Goal: Information Seeking & Learning: Learn about a topic

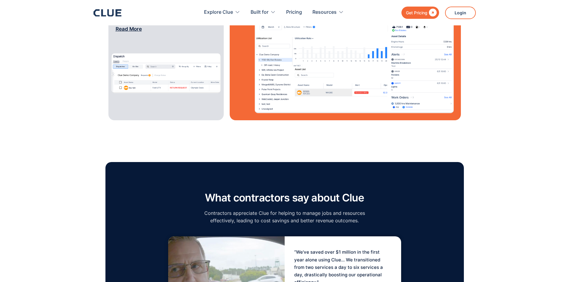
scroll to position [896, 0]
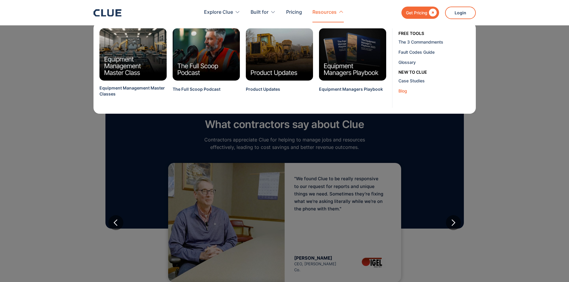
click at [400, 90] on div "Blog" at bounding box center [434, 91] width 73 height 6
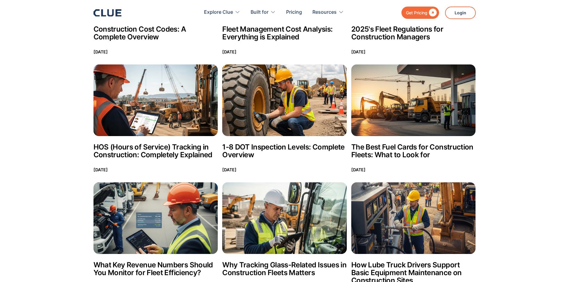
scroll to position [1164, 0]
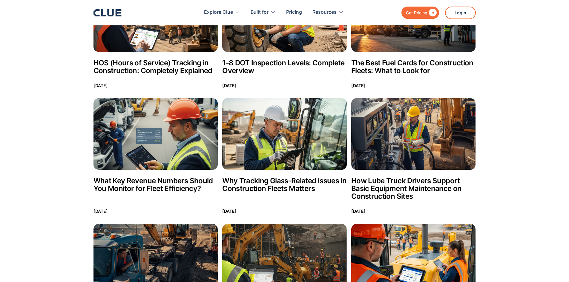
click at [119, 183] on h2 "What Key Revenue Numbers Should You Monitor for Fleet Efficiency?" at bounding box center [155, 185] width 124 height 16
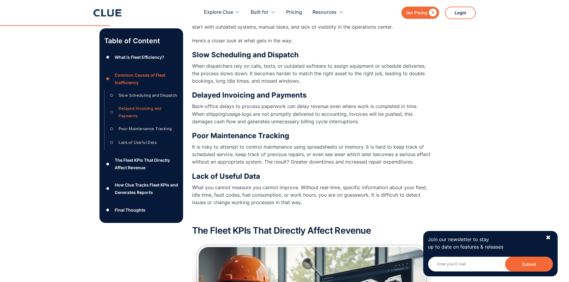
scroll to position [478, 0]
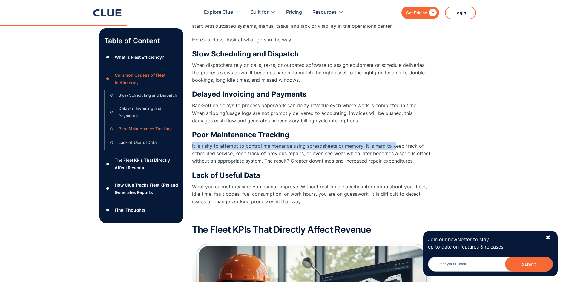
drag, startPoint x: 393, startPoint y: 141, endPoint x: 396, endPoint y: 139, distance: 3.6
click at [396, 139] on div "Poor Maintenance Tracking It is risky to attempt to control maintenance using s…" at bounding box center [311, 147] width 239 height 35
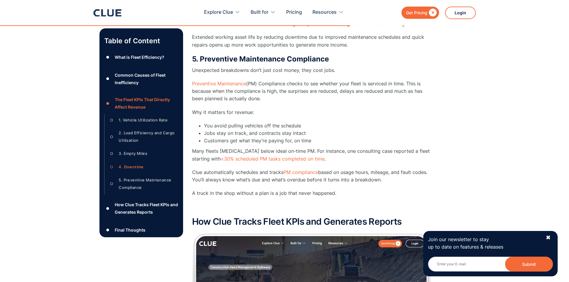
scroll to position [1642, 0]
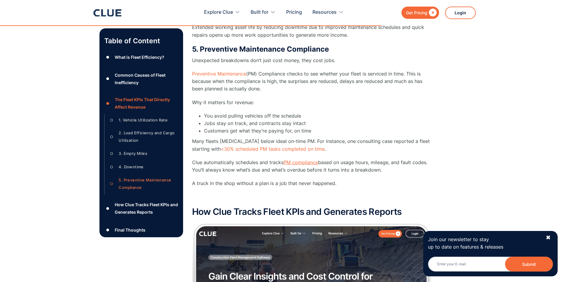
click at [303, 162] on link "PM compliance" at bounding box center [300, 162] width 35 height 6
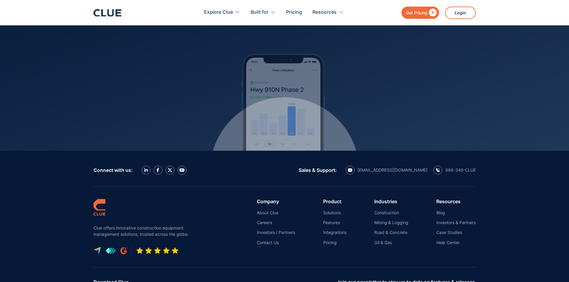
scroll to position [2693, 0]
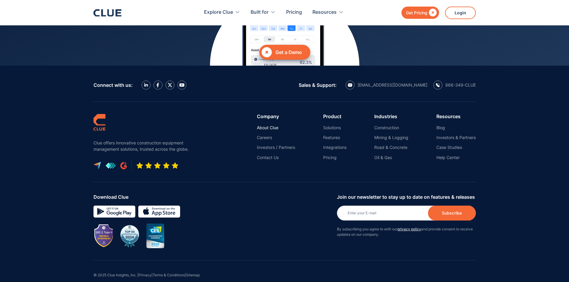
click at [270, 125] on link "About Clue" at bounding box center [276, 127] width 38 height 5
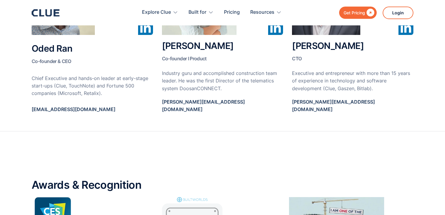
scroll to position [388, 0]
